Goal: Task Accomplishment & Management: Use online tool/utility

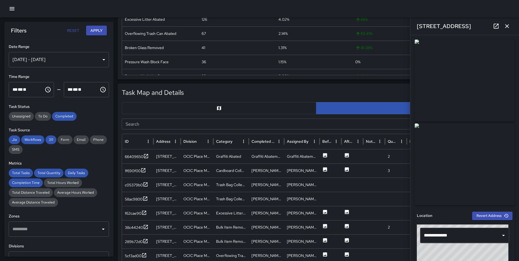
scroll to position [6, 0]
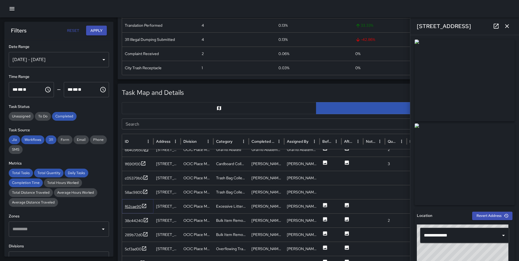
click at [140, 207] on div "f62cae90" at bounding box center [133, 206] width 17 height 5
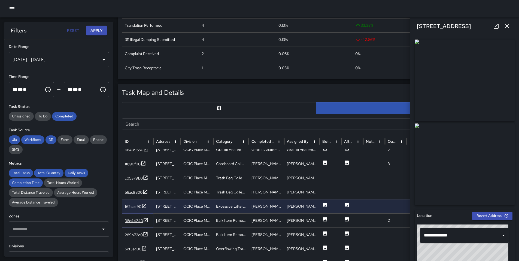
click at [135, 219] on div "38c44240" at bounding box center [134, 220] width 18 height 5
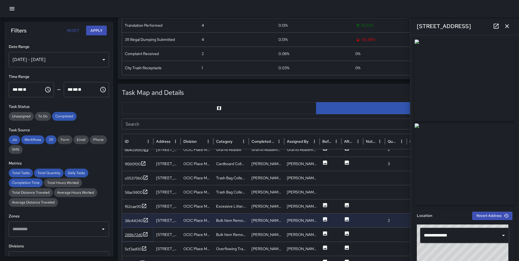
click at [134, 235] on div "289b72d0" at bounding box center [134, 234] width 18 height 5
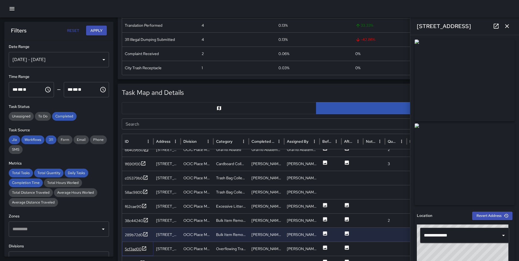
click at [130, 248] on div "5cf3ad00" at bounding box center [133, 248] width 17 height 5
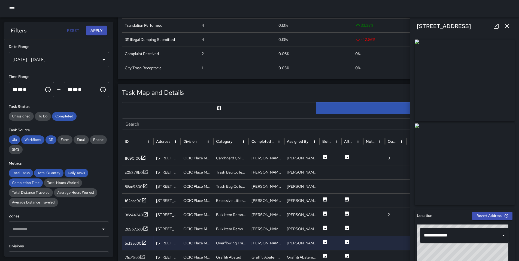
scroll to position [78, 0]
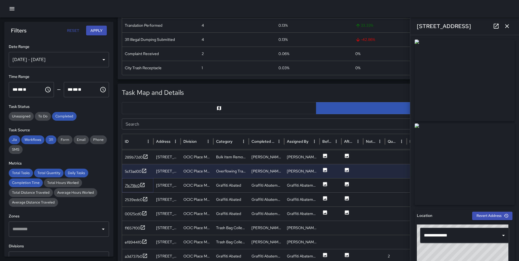
click at [130, 183] on div "71c718c0" at bounding box center [132, 185] width 15 height 5
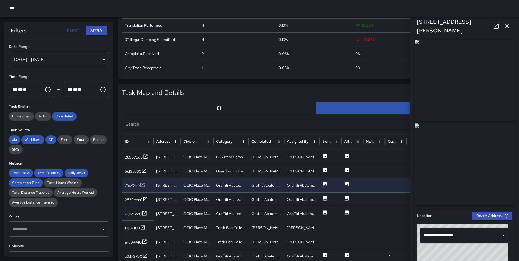
click at [129, 206] on div "00125cd0" at bounding box center [137, 213] width 31 height 14
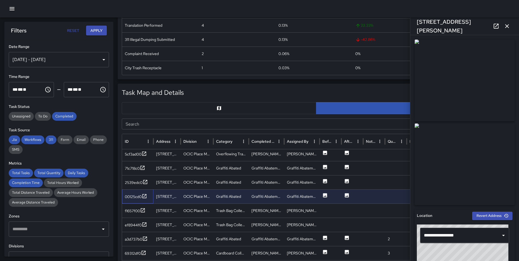
scroll to position [95, 0]
click at [139, 210] on div "f1657f00" at bounding box center [132, 209] width 15 height 5
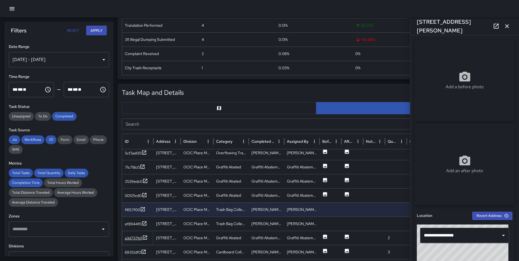
click at [135, 238] on div "a3d737b0" at bounding box center [133, 237] width 17 height 5
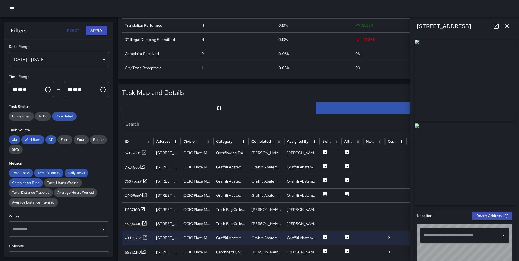
type input "**********"
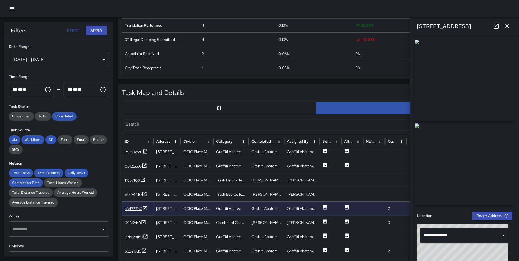
scroll to position [123, 0]
click at [135, 226] on div "69312df0" at bounding box center [137, 221] width 31 height 14
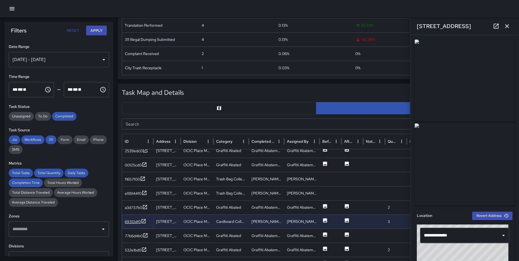
click at [135, 222] on div "69312df0" at bounding box center [133, 221] width 16 height 5
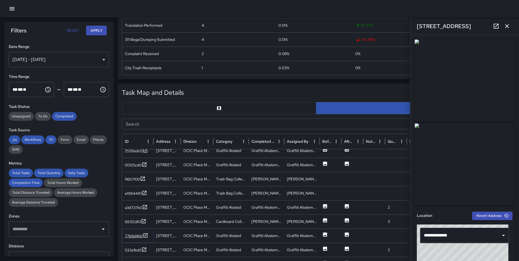
click at [136, 239] on div "77b6d4b0" at bounding box center [136, 236] width 23 height 7
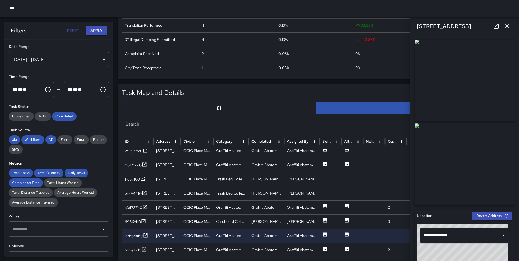
click at [136, 253] on div "532e1bd0" at bounding box center [137, 250] width 31 height 14
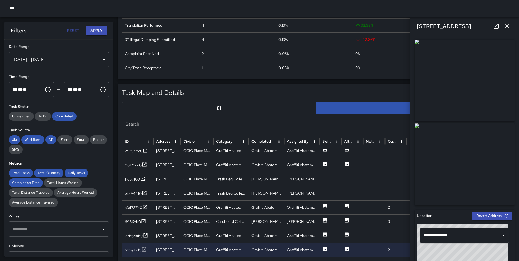
click at [136, 252] on div "532e1bd0" at bounding box center [133, 249] width 17 height 5
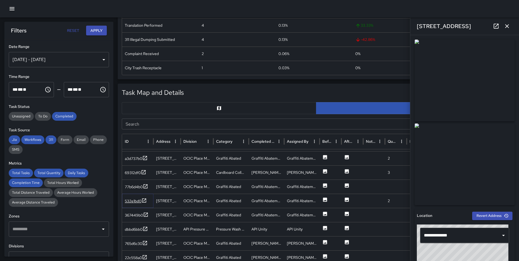
scroll to position [169, 0]
click at [139, 218] on div "367449b0" at bounding box center [137, 215] width 24 height 7
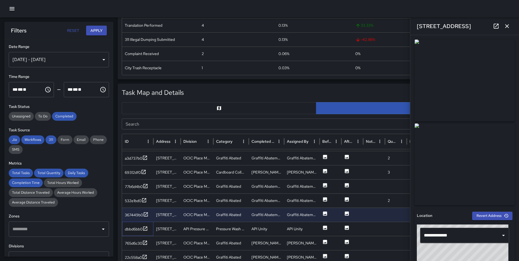
click at [137, 225] on div "dbbd6bb0" at bounding box center [137, 229] width 31 height 14
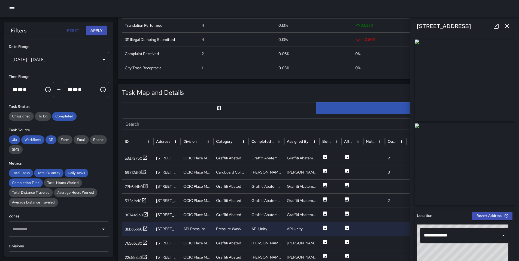
click at [137, 227] on div "dbbd6bb0" at bounding box center [134, 228] width 18 height 5
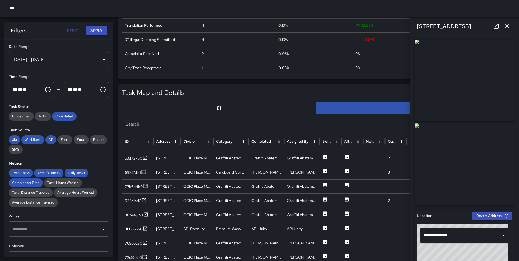
click at [133, 247] on div "765d6c30" at bounding box center [137, 243] width 31 height 14
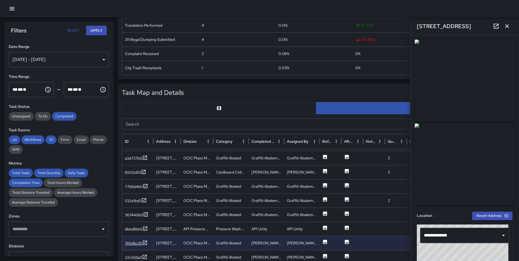
click at [135, 243] on div "765d6c30" at bounding box center [133, 242] width 17 height 5
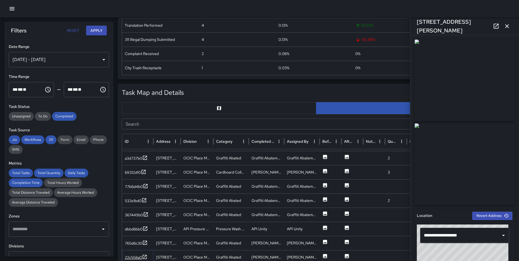
click at [133, 256] on div "22c558a0" at bounding box center [133, 257] width 17 height 5
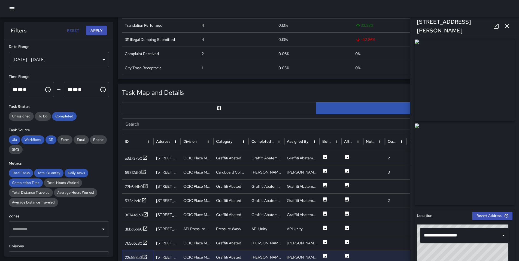
scroll to position [0, 0]
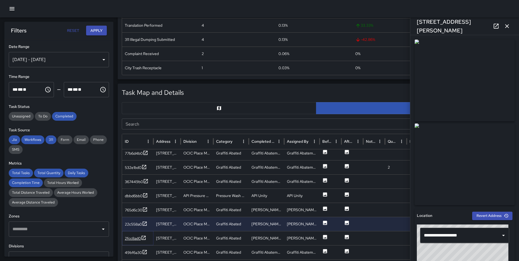
click at [138, 239] on div "2fcc8ad0" at bounding box center [133, 238] width 16 height 5
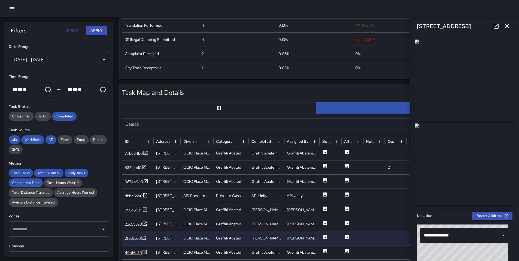
click at [137, 250] on div "49bf6a30" at bounding box center [133, 252] width 17 height 5
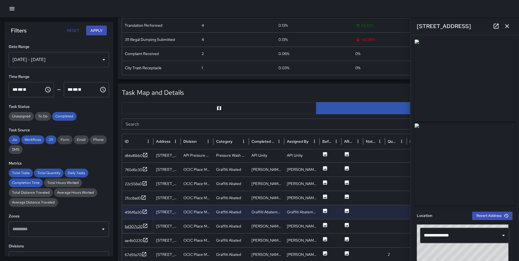
click at [141, 226] on div "bd307c20" at bounding box center [134, 226] width 18 height 5
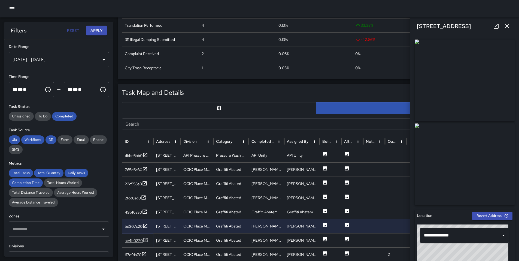
click at [136, 240] on div "ae4b0220" at bounding box center [134, 240] width 18 height 5
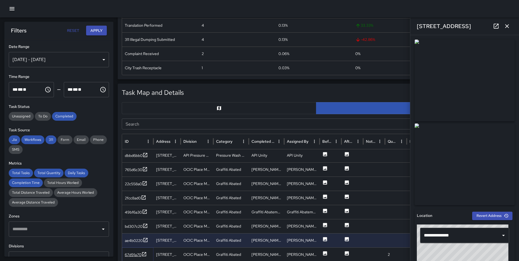
click at [136, 253] on div "67d91a70" at bounding box center [133, 254] width 17 height 5
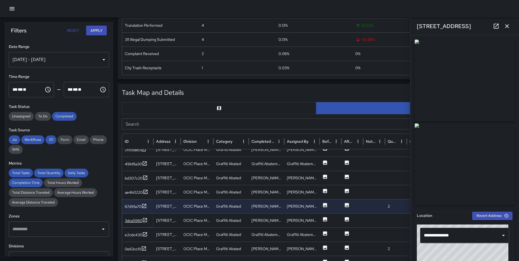
click at [140, 219] on div "3dca5960" at bounding box center [133, 220] width 17 height 5
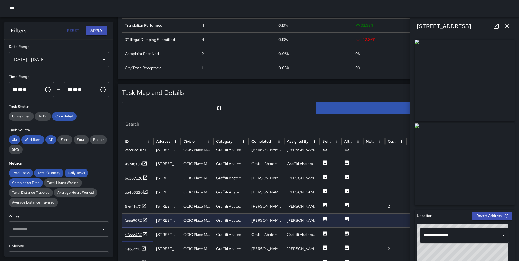
click at [137, 233] on div "e2cdc430" at bounding box center [133, 234] width 17 height 5
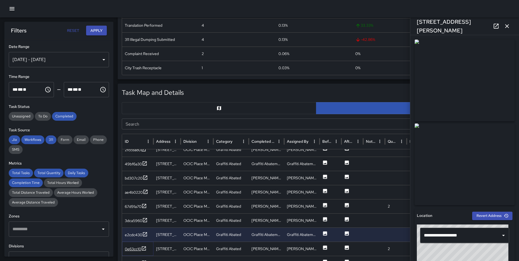
click at [136, 248] on div "0e63cc10" at bounding box center [133, 248] width 16 height 5
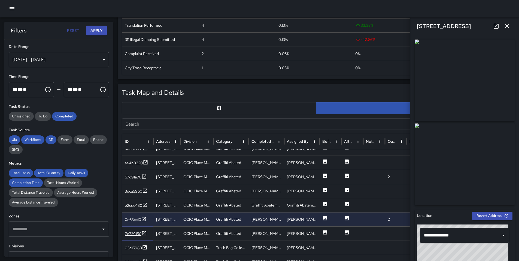
click at [137, 236] on div "7c739150" at bounding box center [133, 233] width 17 height 5
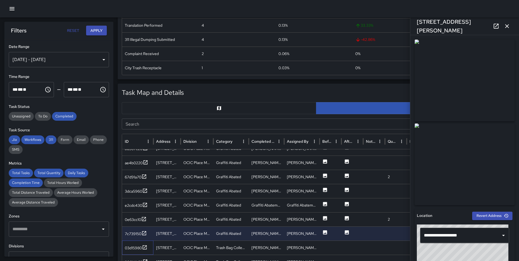
click at [133, 251] on div "03d15980" at bounding box center [137, 247] width 31 height 14
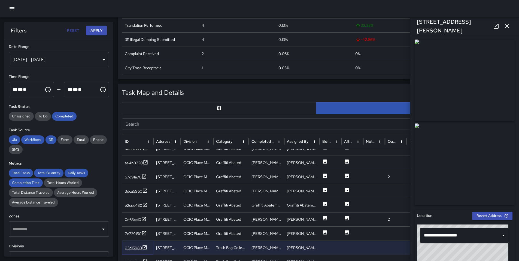
click at [134, 250] on div "03d15980" at bounding box center [133, 247] width 17 height 5
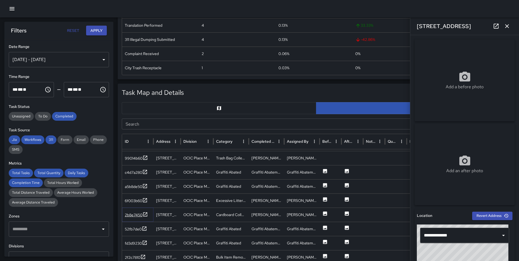
click at [139, 215] on div "2b8e7450" at bounding box center [134, 214] width 18 height 5
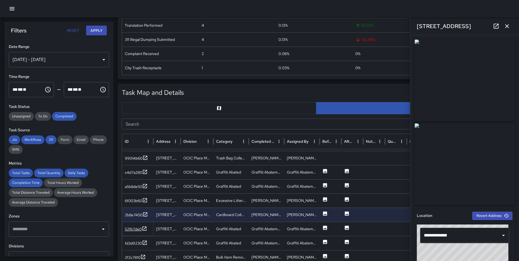
click at [137, 228] on div "52fb7de0" at bounding box center [133, 228] width 17 height 5
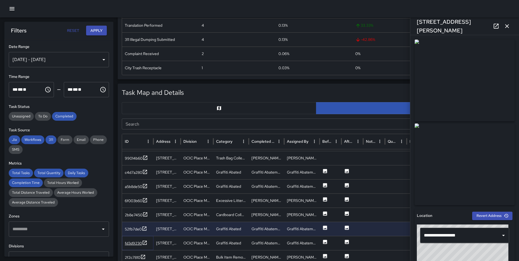
click at [141, 243] on div "fd3d9230" at bounding box center [133, 242] width 17 height 5
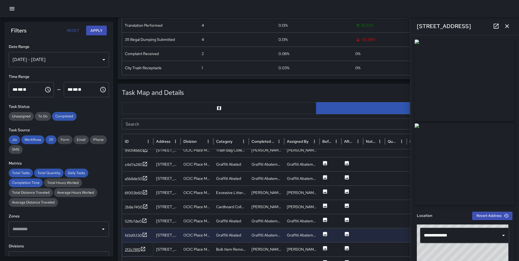
click at [140, 250] on div "2f2c7810" at bounding box center [133, 249] width 16 height 5
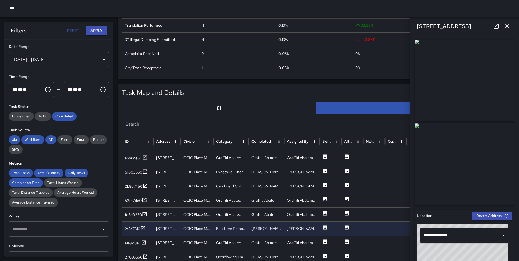
click at [140, 240] on div "a1a9d0a0" at bounding box center [136, 243] width 22 height 7
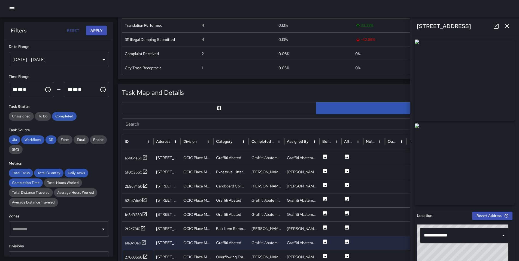
click at [137, 256] on div "276c05b0" at bounding box center [134, 256] width 18 height 5
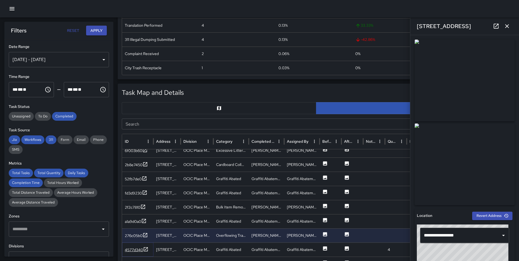
click at [138, 249] on div "4577d340" at bounding box center [134, 249] width 18 height 5
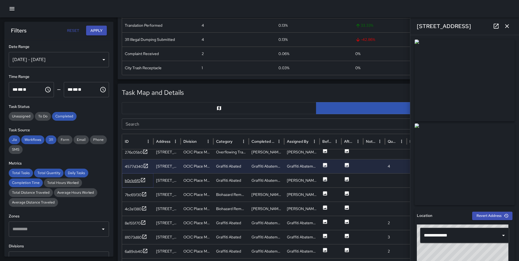
click at [133, 181] on div "b0c1c6f0" at bounding box center [133, 180] width 16 height 5
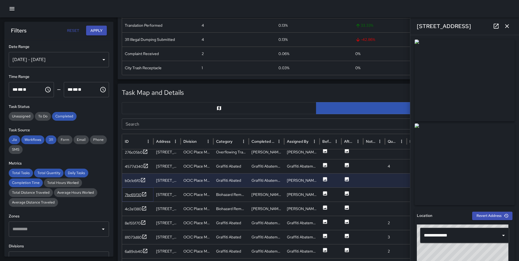
click at [134, 195] on div "7bc65f30" at bounding box center [133, 194] width 17 height 5
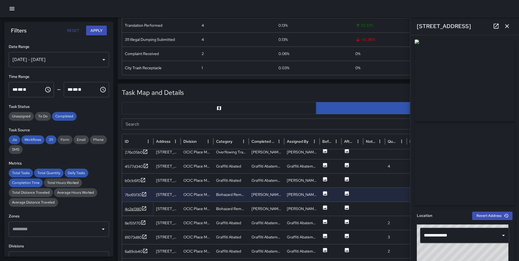
click at [138, 207] on div "4c2e1380" at bounding box center [133, 208] width 17 height 5
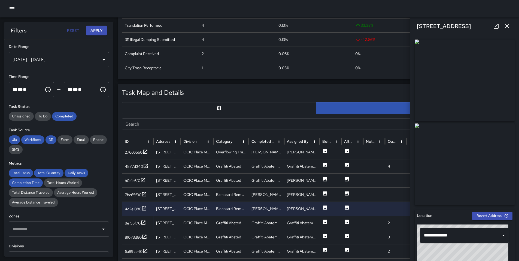
click at [132, 223] on div "8e155f70" at bounding box center [133, 222] width 16 height 5
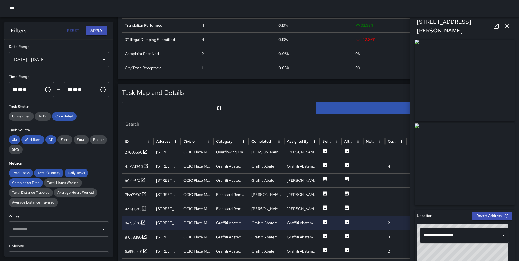
click at [134, 237] on div "81073d80" at bounding box center [133, 236] width 17 height 5
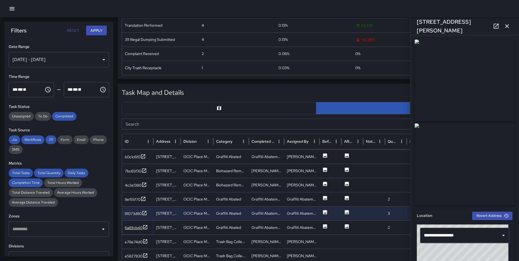
click at [133, 225] on div "6a89cb40" at bounding box center [134, 227] width 18 height 5
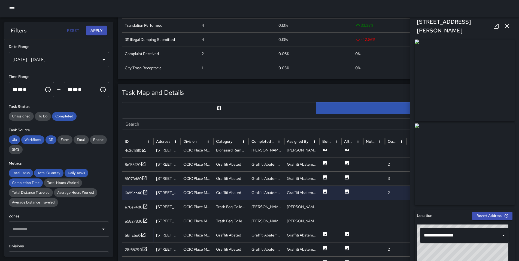
click at [140, 240] on div "56ffc5e0" at bounding box center [137, 235] width 31 height 14
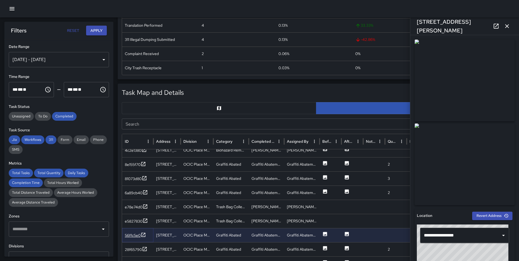
click at [140, 237] on div "56ffc5e0" at bounding box center [133, 235] width 16 height 5
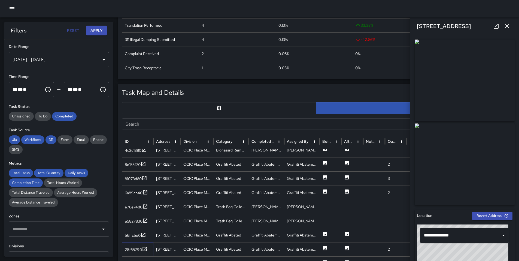
click at [139, 246] on div "28f65790" at bounding box center [137, 249] width 31 height 14
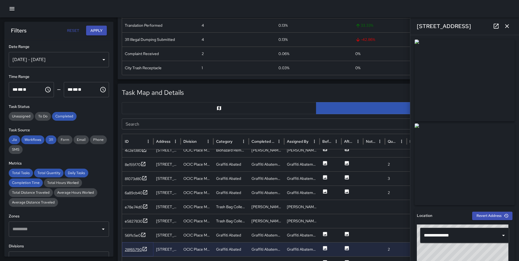
click at [139, 247] on div "28f65790" at bounding box center [133, 249] width 17 height 5
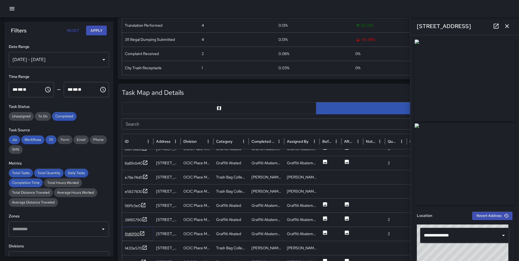
click at [127, 234] on div "ffd6ff90" at bounding box center [132, 233] width 15 height 5
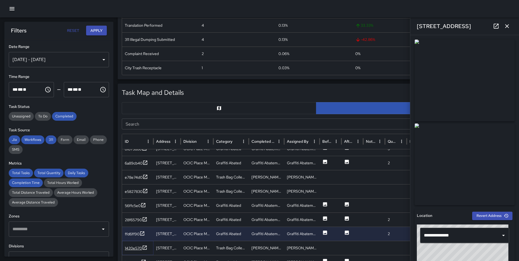
click at [141, 247] on div "1420e570" at bounding box center [133, 247] width 17 height 5
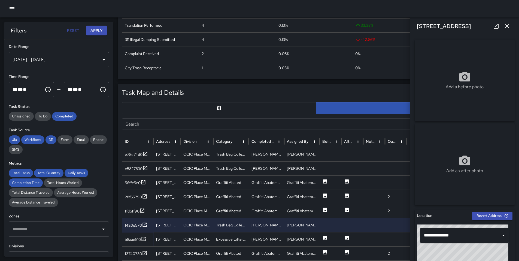
click at [141, 243] on div "b8aae510" at bounding box center [137, 239] width 31 height 14
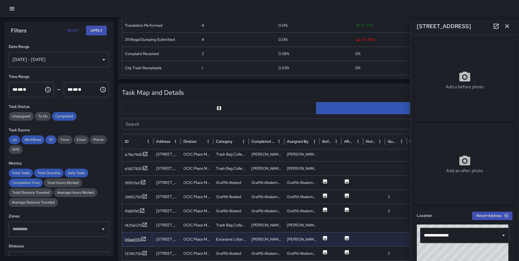
click at [141, 237] on icon at bounding box center [143, 238] width 5 height 5
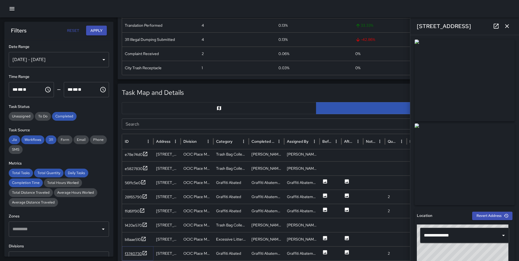
click at [143, 254] on icon at bounding box center [145, 253] width 4 height 4
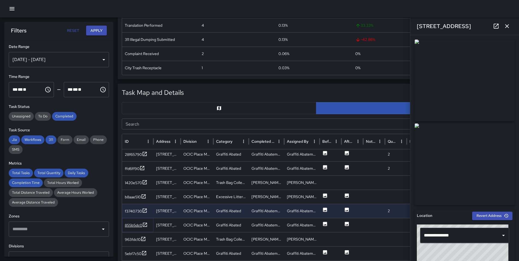
click at [136, 227] on div "855b5dc0" at bounding box center [133, 224] width 17 height 5
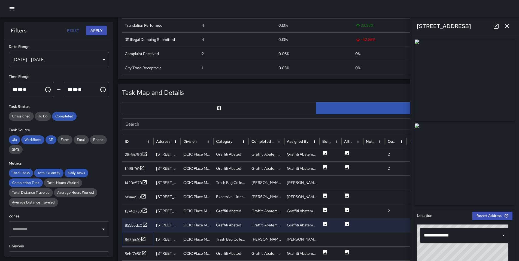
click at [136, 242] on div "963fdc10" at bounding box center [135, 239] width 21 height 7
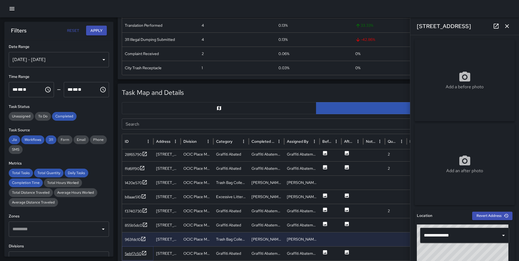
click at [136, 252] on div "5ebf7c50" at bounding box center [133, 253] width 17 height 5
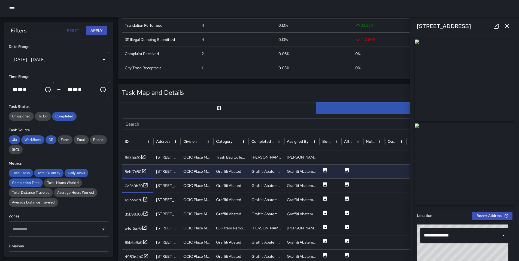
click at [144, 181] on div "0c2b0b30" at bounding box center [137, 185] width 31 height 14
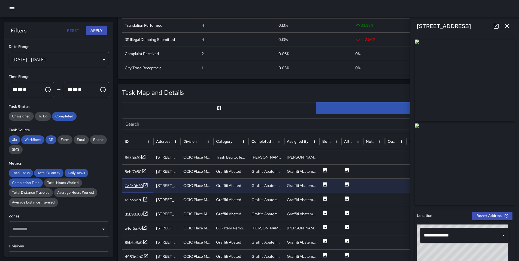
click at [141, 186] on div "0c2b0b30" at bounding box center [134, 185] width 18 height 5
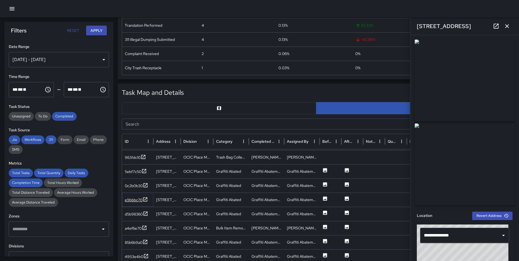
click at [141, 202] on div "e9bbbc70" at bounding box center [134, 199] width 18 height 5
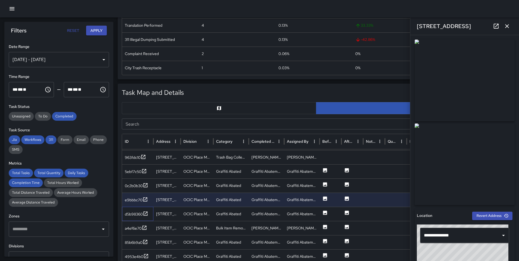
click at [140, 218] on div "d5b98360" at bounding box center [137, 214] width 31 height 14
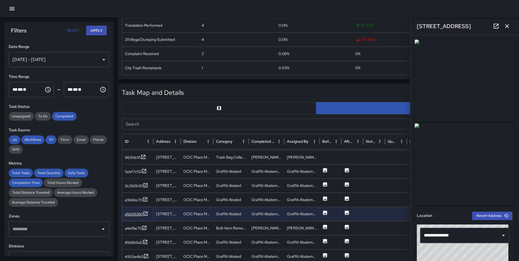
click at [140, 217] on div "d5b98360" at bounding box center [136, 214] width 23 height 7
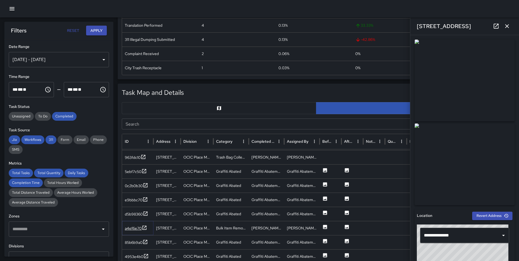
click at [136, 227] on div "a4ef6e70" at bounding box center [133, 227] width 17 height 5
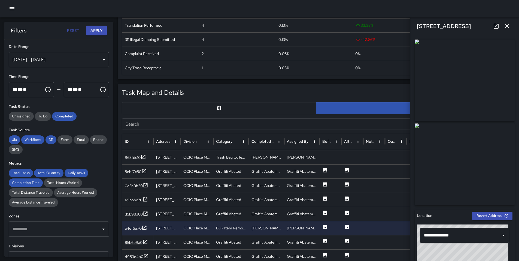
click at [139, 241] on div "85b6b9a0" at bounding box center [134, 242] width 18 height 5
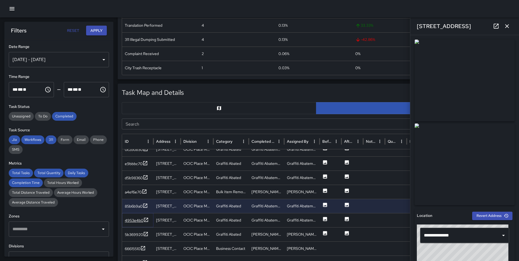
click at [139, 219] on div "4953e4b0" at bounding box center [134, 220] width 19 height 5
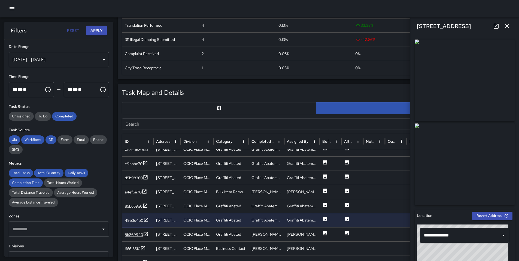
click at [139, 235] on div "5b369920" at bounding box center [134, 234] width 18 height 5
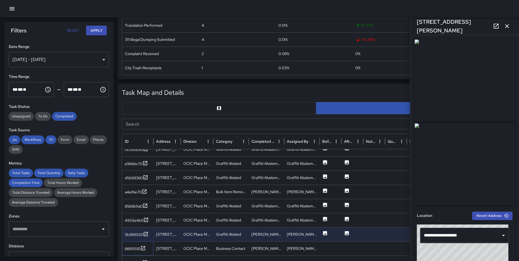
click at [135, 253] on div "66615510" at bounding box center [137, 248] width 31 height 14
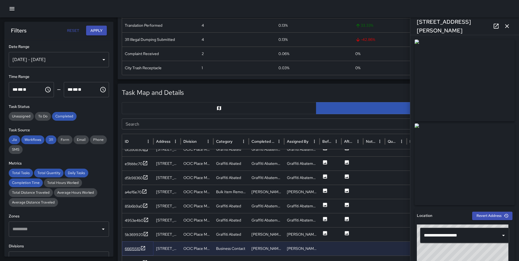
click at [135, 251] on div "66615510" at bounding box center [135, 248] width 21 height 7
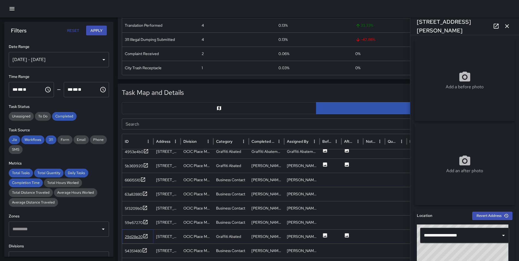
click at [134, 239] on div "29d28e20" at bounding box center [134, 236] width 18 height 5
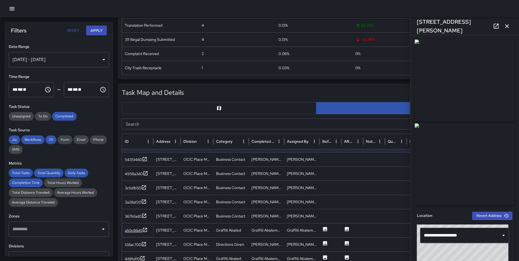
click at [134, 233] on div "a50c88d0" at bounding box center [136, 230] width 23 height 7
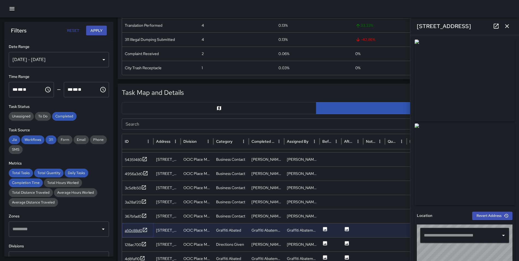
type input "**********"
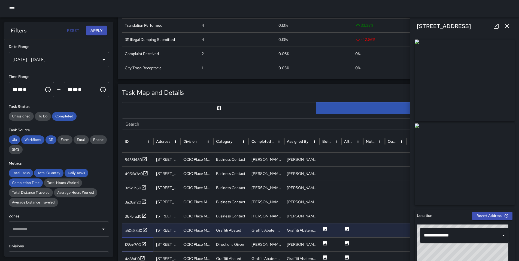
click at [132, 248] on div "128ac700" at bounding box center [137, 244] width 31 height 14
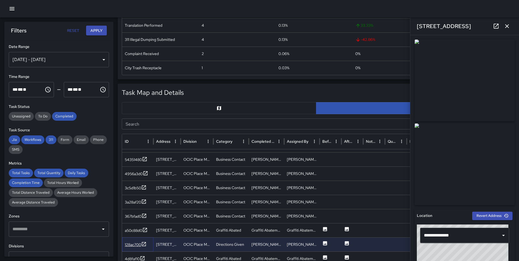
click at [132, 247] on div "128ac700" at bounding box center [136, 244] width 22 height 7
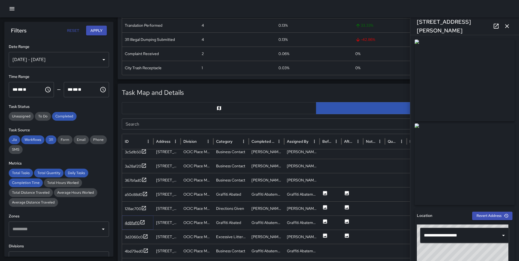
click at [131, 225] on div "4d8faf10" at bounding box center [135, 222] width 20 height 7
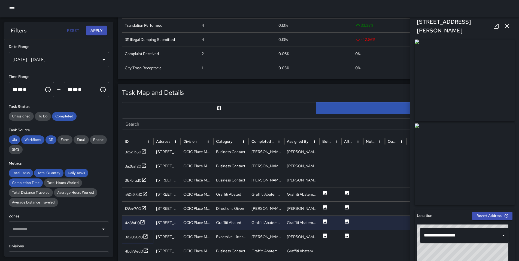
click at [134, 237] on div "3d2060c0" at bounding box center [134, 236] width 18 height 5
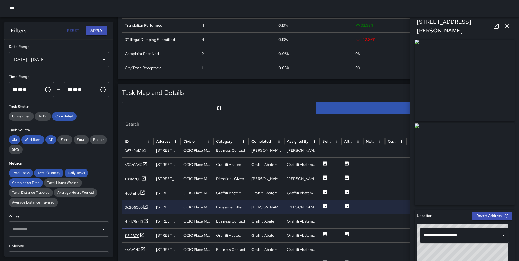
click at [135, 232] on div "f1312370" at bounding box center [135, 235] width 20 height 7
click at [140, 236] on div "9f579de0" at bounding box center [133, 235] width 17 height 5
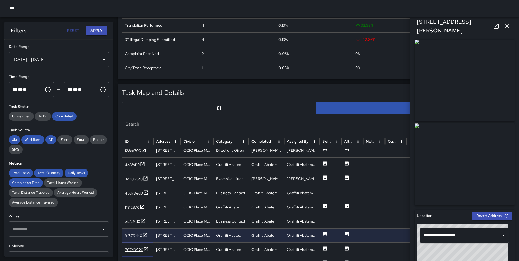
click at [137, 251] on div "707d9920" at bounding box center [134, 249] width 19 height 5
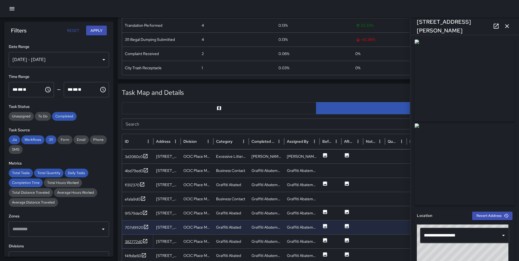
click at [139, 241] on div "382772d0" at bounding box center [134, 241] width 18 height 5
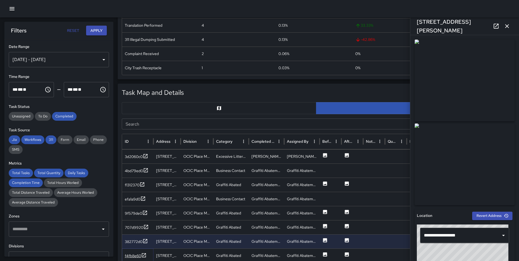
click at [132, 256] on div "f4fb8e60" at bounding box center [133, 255] width 16 height 5
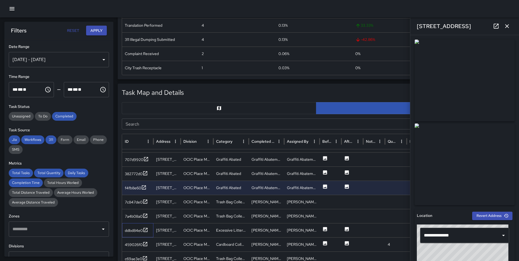
click at [124, 235] on div "ddbd84e0" at bounding box center [137, 230] width 31 height 14
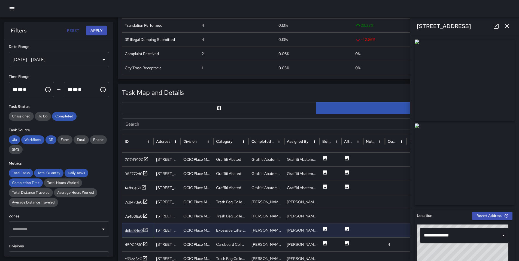
click at [126, 233] on div "ddbd84e0" at bounding box center [134, 230] width 18 height 5
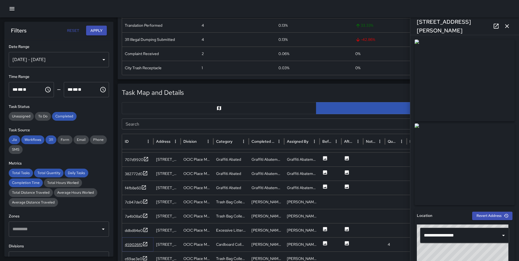
click at [140, 246] on div "459026f0" at bounding box center [134, 244] width 18 height 5
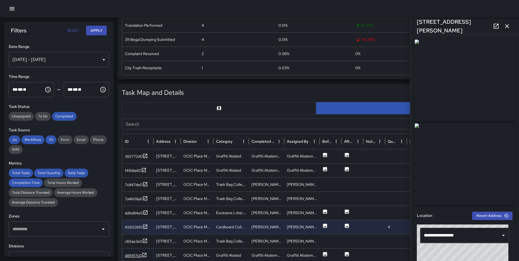
click at [140, 256] on div "d895f7c0" at bounding box center [133, 255] width 17 height 5
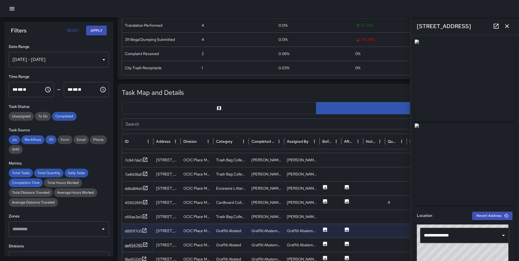
click at [142, 244] on icon at bounding box center [144, 244] width 5 height 5
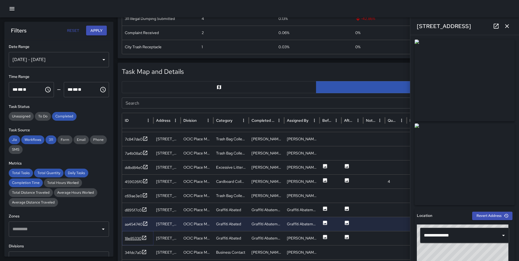
click at [140, 239] on div "18e85330" at bounding box center [133, 238] width 17 height 5
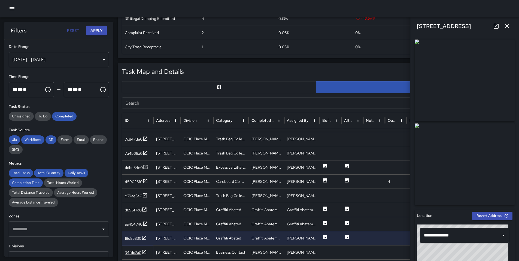
click at [140, 253] on div "34fdc7a0" at bounding box center [133, 252] width 17 height 5
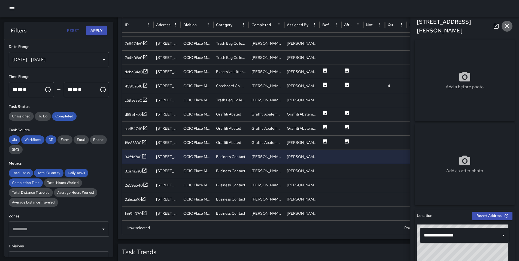
click at [503, 25] on button "button" at bounding box center [506, 26] width 11 height 11
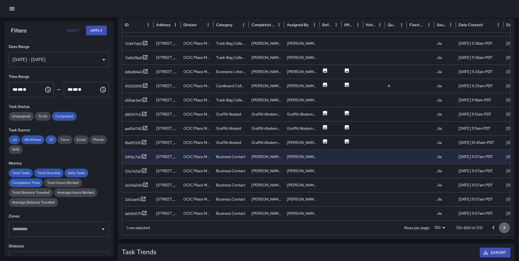
click at [501, 228] on icon "Go to next page" at bounding box center [504, 227] width 7 height 7
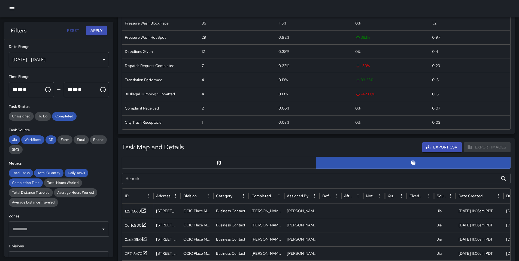
click at [142, 210] on icon at bounding box center [144, 210] width 4 height 4
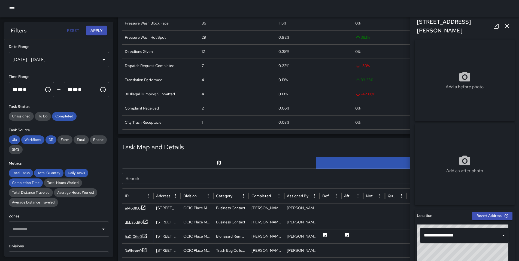
click at [127, 235] on div "5a0f06e0" at bounding box center [133, 236] width 17 height 5
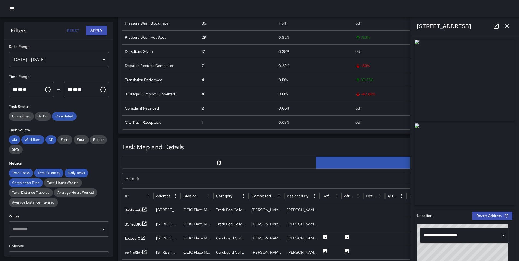
scroll to position [171, 0]
click at [142, 238] on icon at bounding box center [142, 237] width 5 height 5
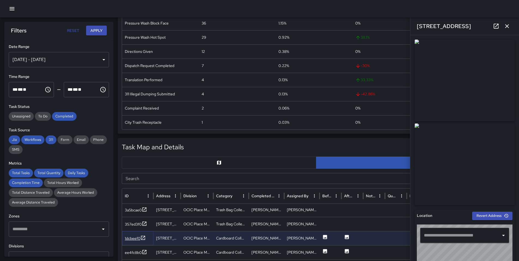
type input "**********"
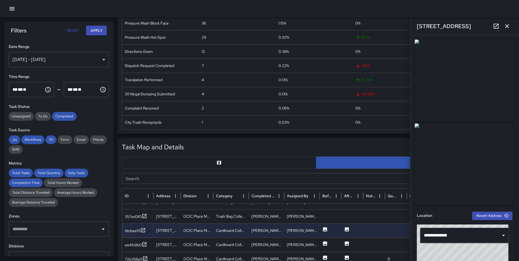
scroll to position [180, 0]
click at [299, 246] on div "[PERSON_NAME]" at bounding box center [301, 243] width 35 height 14
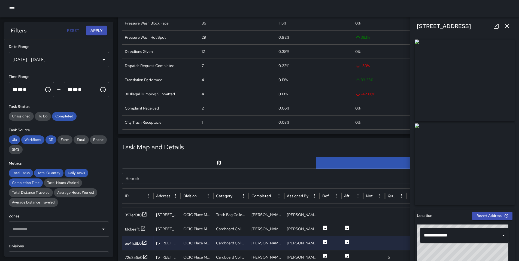
click at [140, 242] on div "ee4fc8b0" at bounding box center [133, 242] width 17 height 5
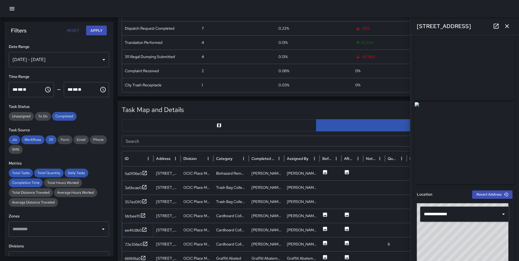
scroll to position [0, 0]
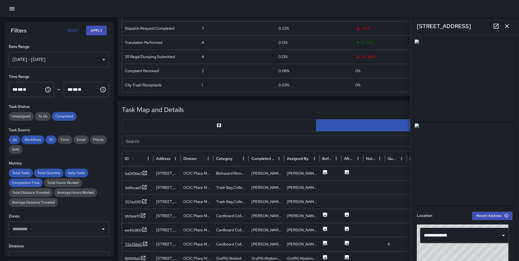
click at [127, 245] on div "72e356e0" at bounding box center [134, 244] width 18 height 5
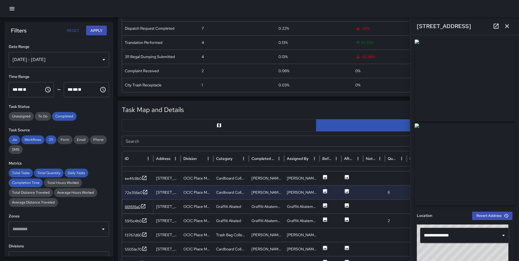
click at [135, 209] on div "66f6f8a0" at bounding box center [133, 206] width 16 height 5
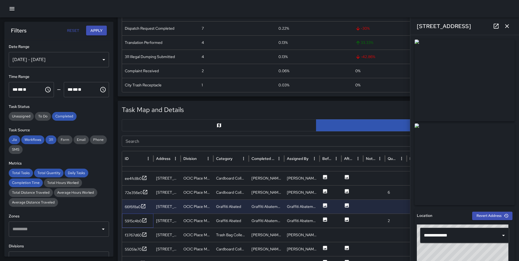
click at [143, 225] on div "5915c4b0" at bounding box center [137, 220] width 31 height 14
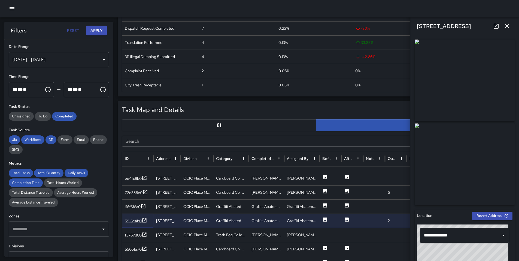
click at [145, 221] on icon at bounding box center [144, 220] width 5 height 5
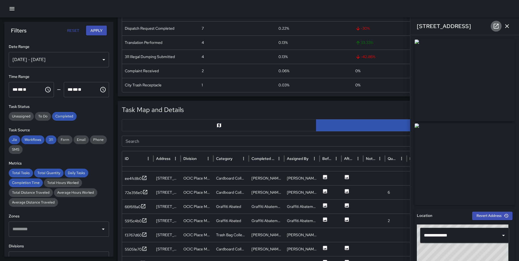
click at [497, 29] on icon at bounding box center [496, 26] width 7 height 7
click at [126, 247] on div "55051e70" at bounding box center [133, 248] width 17 height 5
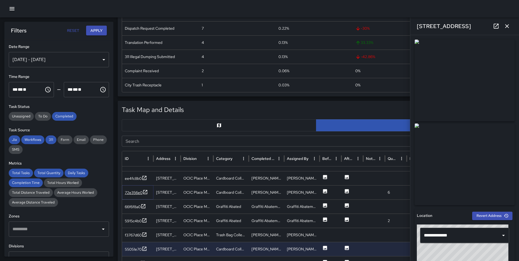
click at [142, 190] on div "72e356e0" at bounding box center [134, 192] width 18 height 5
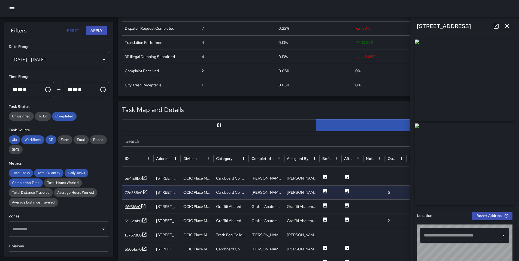
type input "**********"
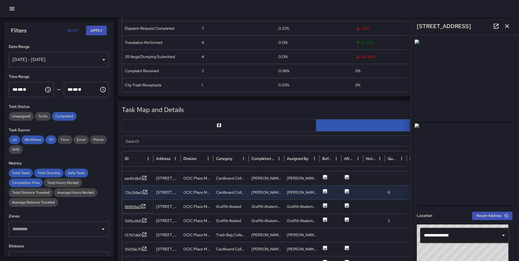
click at [141, 208] on icon at bounding box center [142, 205] width 5 height 5
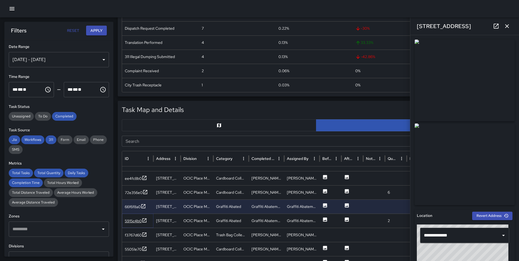
click at [141, 220] on div "5915c4b0" at bounding box center [133, 220] width 17 height 5
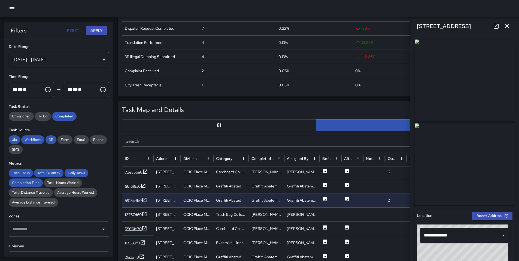
click at [136, 230] on div "55051e70" at bounding box center [133, 228] width 17 height 5
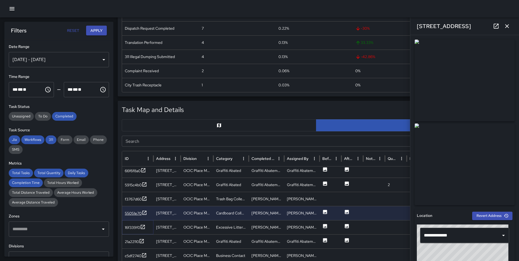
click at [136, 230] on div "16f339f0" at bounding box center [132, 227] width 15 height 5
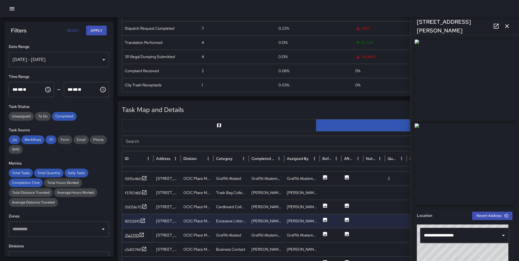
click at [137, 232] on div "21a22110" at bounding box center [135, 235] width 20 height 7
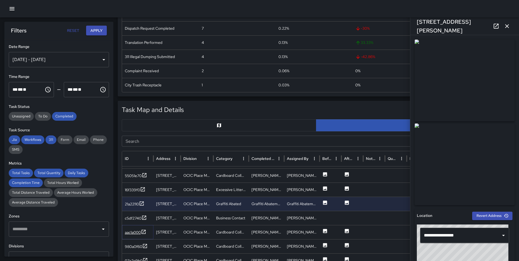
click at [137, 235] on div "aac1a000" at bounding box center [136, 232] width 22 height 7
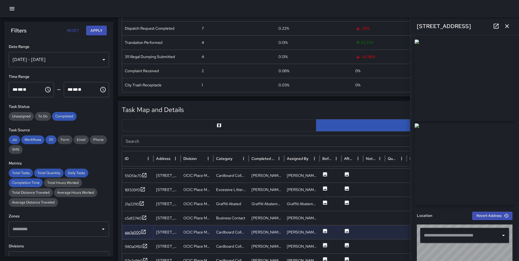
type input "**********"
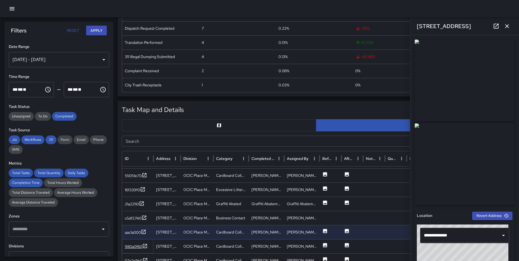
click at [133, 249] on div "980a0f60" at bounding box center [136, 246] width 23 height 7
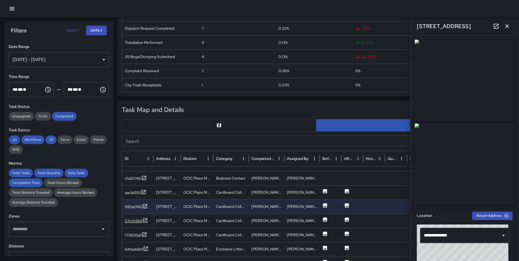
click at [136, 222] on div "07c2c9b0" at bounding box center [134, 220] width 18 height 5
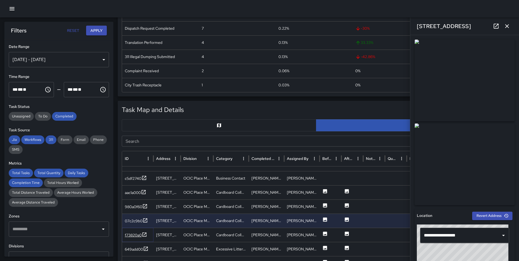
click at [136, 232] on div "f73820a0" at bounding box center [136, 235] width 22 height 7
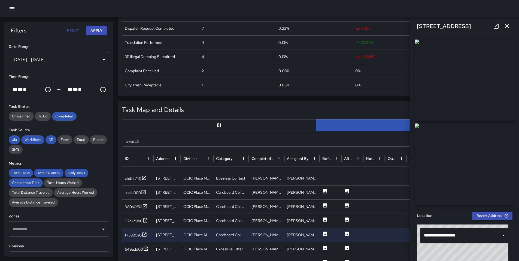
click at [143, 248] on icon at bounding box center [145, 248] width 5 height 5
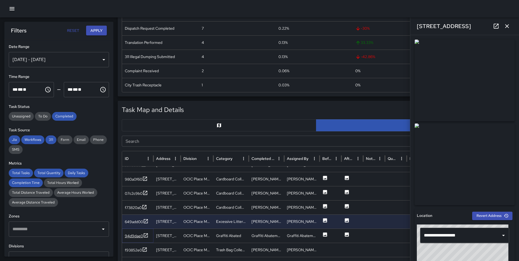
click at [142, 236] on div "94d9dae0" at bounding box center [134, 235] width 18 height 5
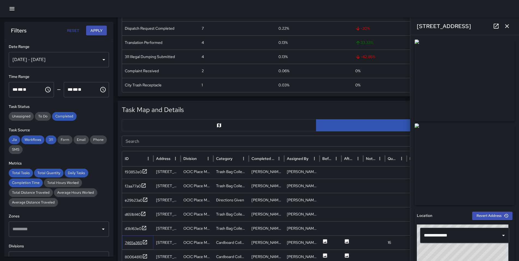
click at [137, 242] on div "7465a360" at bounding box center [133, 242] width 17 height 5
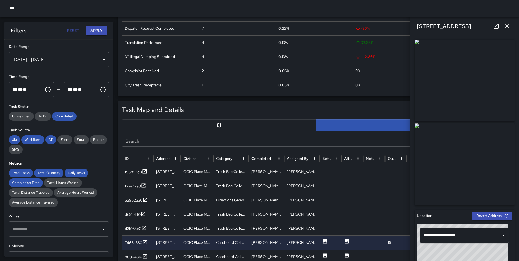
click at [142, 256] on div "80064810" at bounding box center [133, 256] width 17 height 5
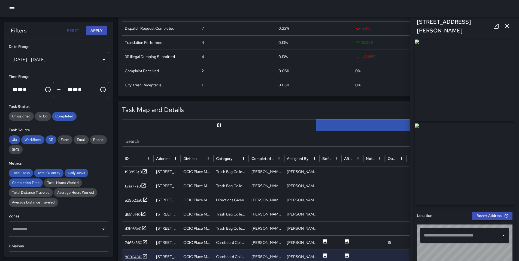
type input "**********"
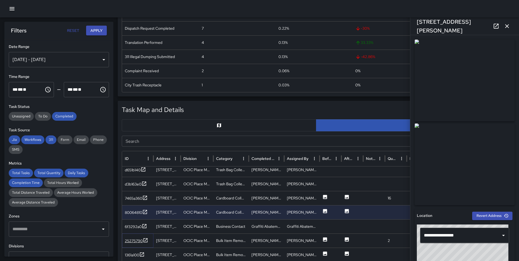
click at [139, 243] on div "25275790" at bounding box center [134, 240] width 18 height 5
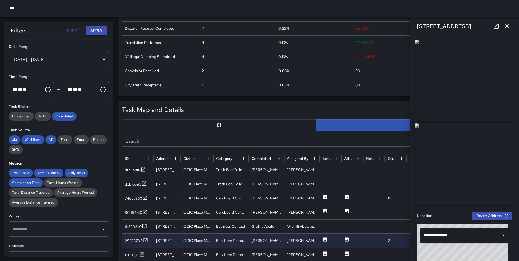
click at [137, 256] on div "1361a100" at bounding box center [132, 254] width 14 height 5
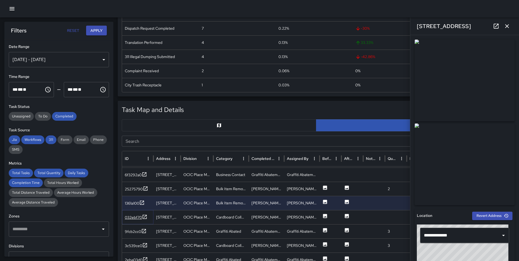
click at [132, 219] on div "032ebf70" at bounding box center [133, 217] width 17 height 5
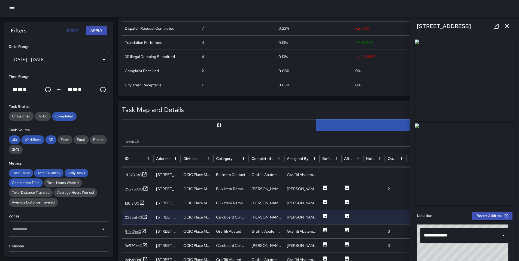
click at [132, 230] on div "9fcb2cc0" at bounding box center [133, 231] width 16 height 5
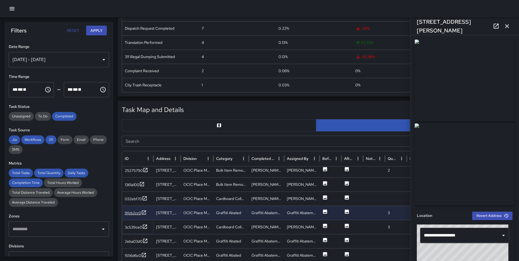
click at [132, 230] on div "3c539ce0" at bounding box center [136, 227] width 23 height 7
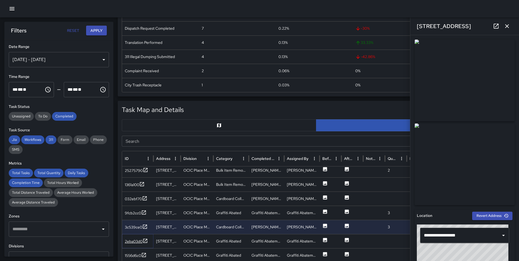
click at [133, 243] on div "2eba03d0" at bounding box center [134, 241] width 18 height 5
click at [133, 240] on div "1556d6c0" at bounding box center [133, 240] width 16 height 5
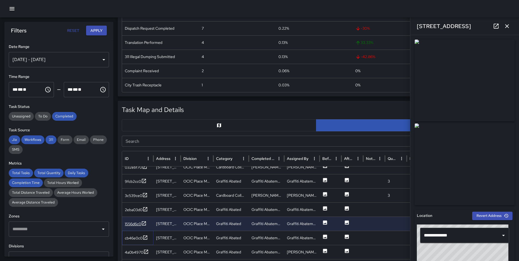
click at [132, 240] on div "cb46e0c0" at bounding box center [134, 237] width 18 height 5
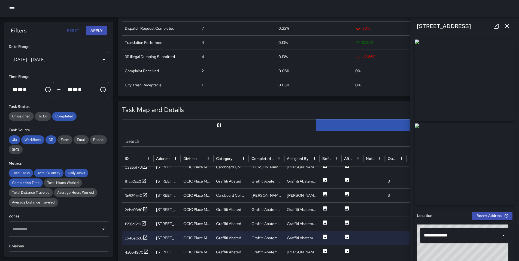
click at [143, 251] on div "4a0b4970" at bounding box center [134, 251] width 19 height 5
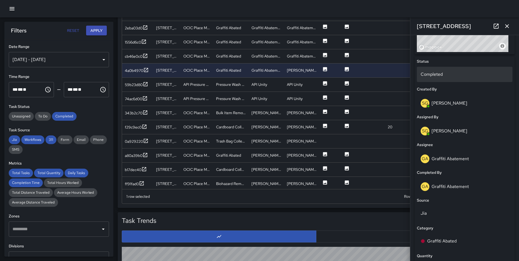
click at [437, 70] on div "Completed" at bounding box center [465, 74] width 96 height 15
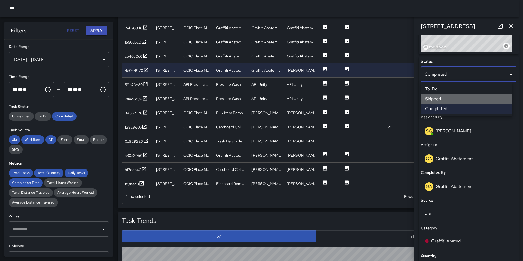
click at [457, 102] on li "Skipped" at bounding box center [466, 99] width 91 height 10
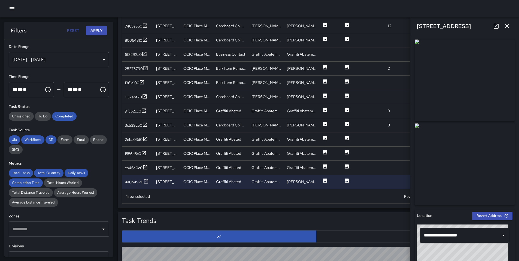
scroll to position [456, 0]
click at [508, 25] on icon "button" at bounding box center [506, 26] width 7 height 7
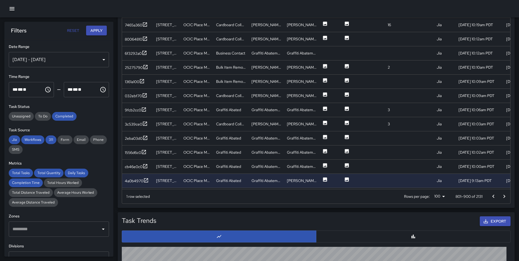
click at [505, 197] on icon "Go to next page" at bounding box center [504, 196] width 7 height 7
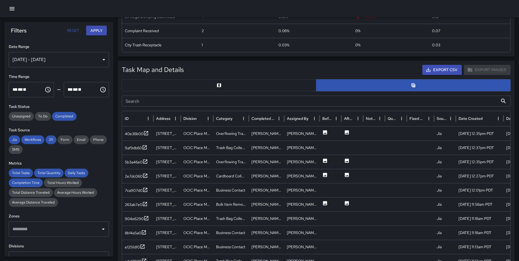
scroll to position [220, 0]
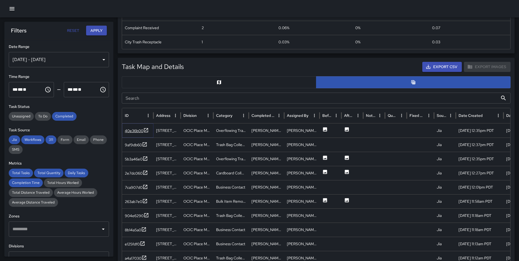
click at [132, 129] on div "40e36b00" at bounding box center [134, 130] width 19 height 5
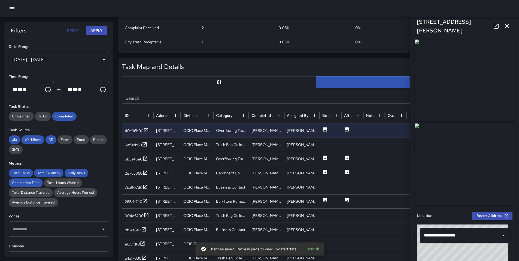
click at [499, 27] on link at bounding box center [495, 26] width 11 height 11
click at [142, 161] on div "5b3a46e0" at bounding box center [134, 158] width 18 height 5
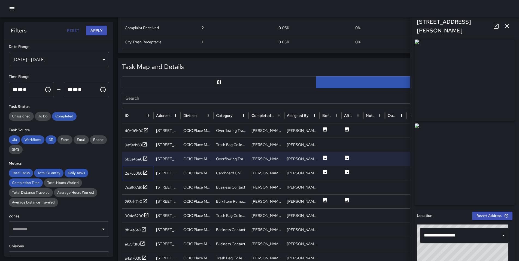
click at [144, 169] on div "2e7dc060" at bounding box center [137, 173] width 31 height 14
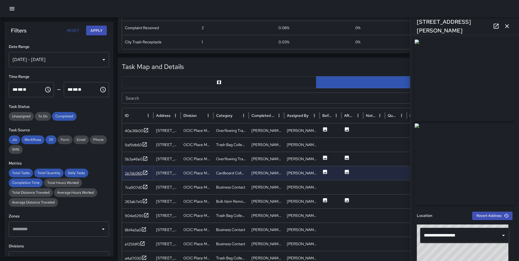
click at [143, 172] on icon at bounding box center [145, 172] width 4 height 4
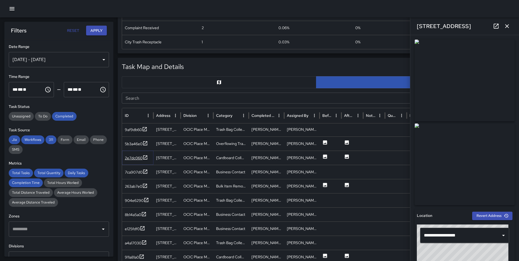
scroll to position [16, 0]
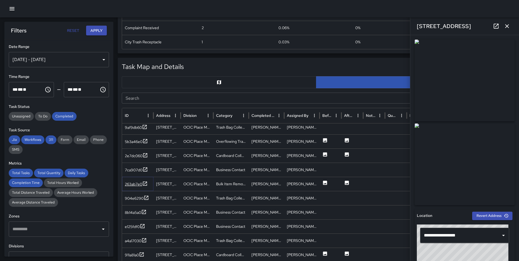
click at [136, 181] on div "263ab7e0" at bounding box center [133, 183] width 17 height 5
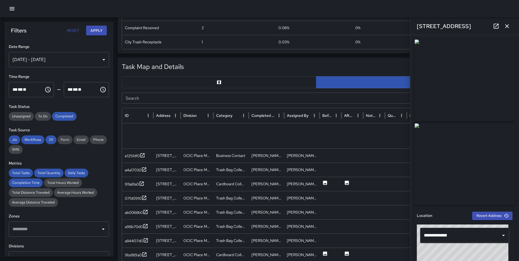
scroll to position [178, 0]
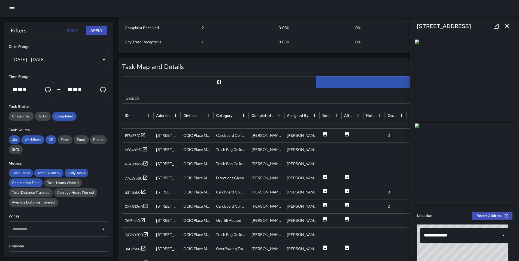
click at [131, 191] on div "531f6b60" at bounding box center [133, 191] width 16 height 5
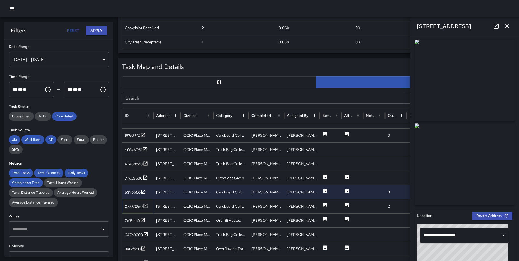
click at [137, 208] on div "053632d0" at bounding box center [134, 206] width 18 height 5
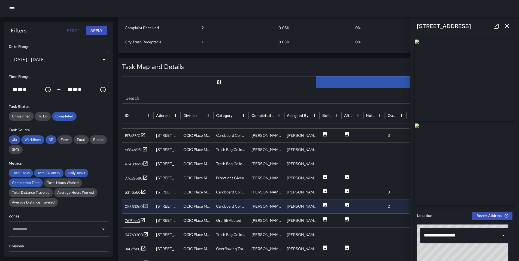
click at [138, 223] on div "7d151ba0" at bounding box center [132, 220] width 15 height 5
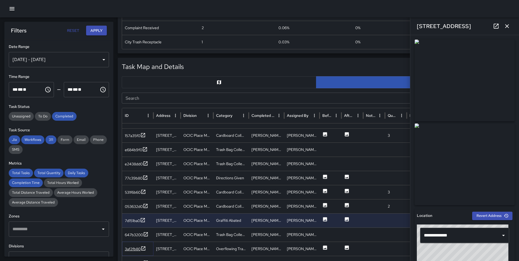
click at [138, 250] on div "3af2fb80" at bounding box center [133, 248] width 16 height 5
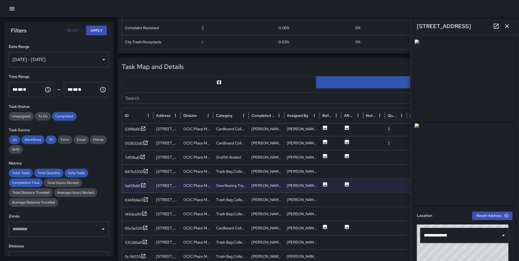
scroll to position [308, 0]
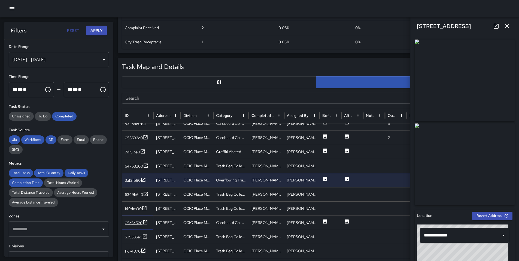
click at [134, 220] on div "05c5e520" at bounding box center [134, 222] width 18 height 5
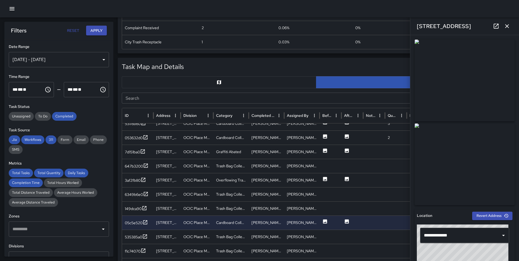
click at [498, 29] on icon at bounding box center [496, 26] width 7 height 7
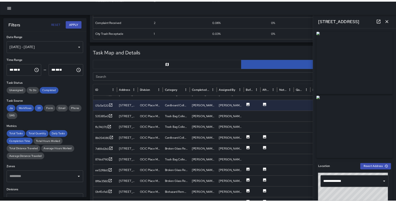
scroll to position [420, 0]
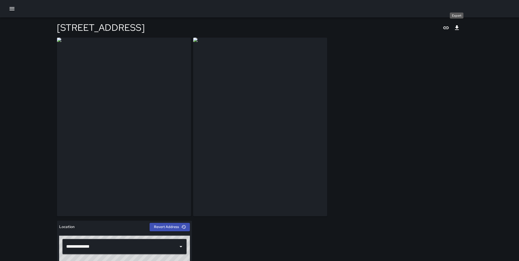
click at [456, 28] on icon "Export" at bounding box center [456, 28] width 7 height 7
click at [457, 29] on icon "Export" at bounding box center [457, 27] width 4 height 5
click at [459, 26] on icon "Export" at bounding box center [456, 28] width 7 height 7
